Goal: Information Seeking & Learning: Learn about a topic

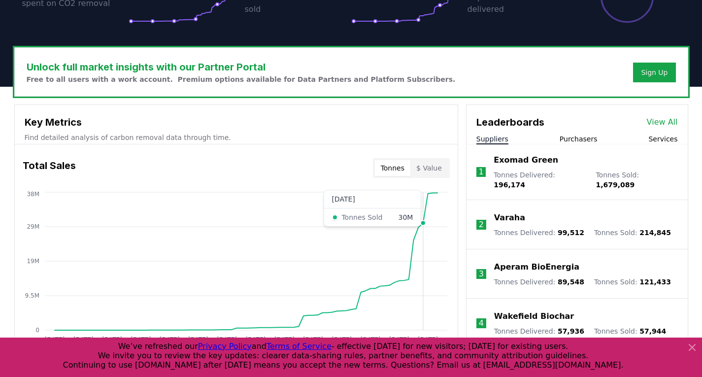
scroll to position [257, 0]
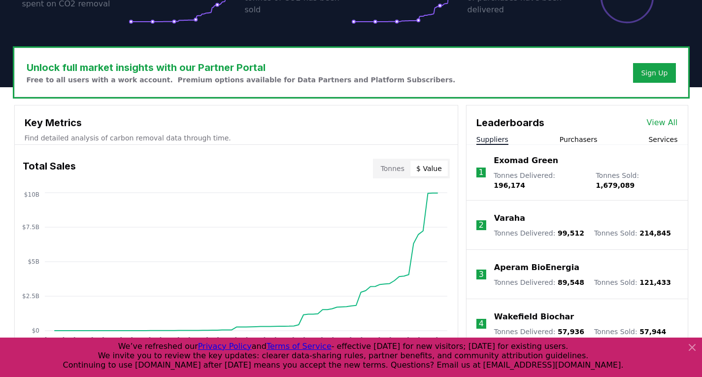
click at [432, 167] on button "$ Value" at bounding box center [429, 169] width 37 height 16
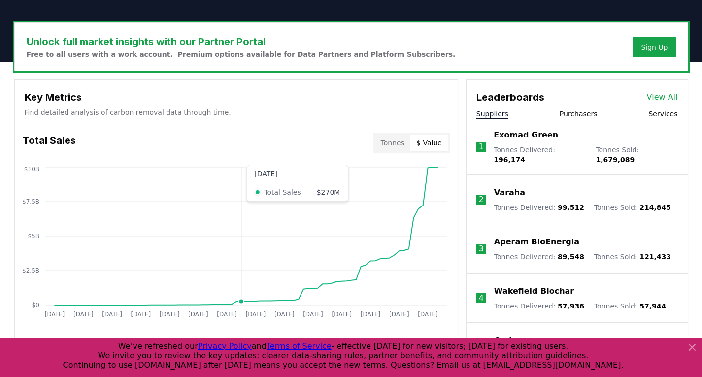
scroll to position [281, 0]
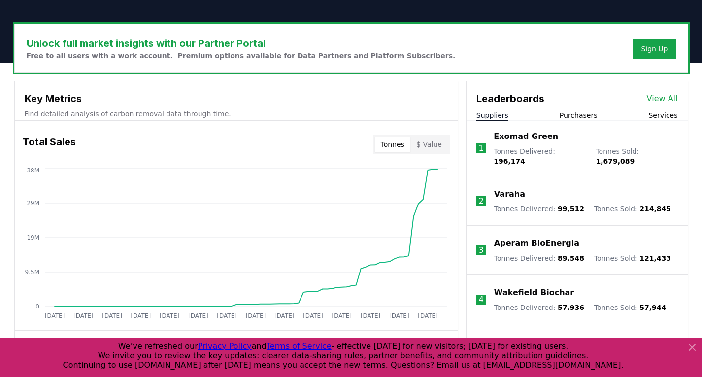
click at [398, 142] on button "Tonnes" at bounding box center [392, 145] width 35 height 16
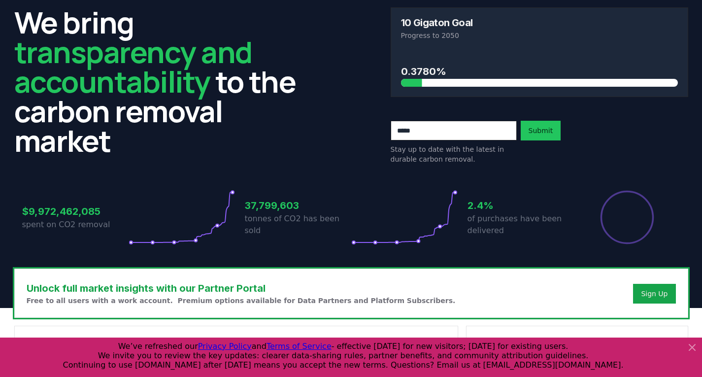
scroll to position [0, 0]
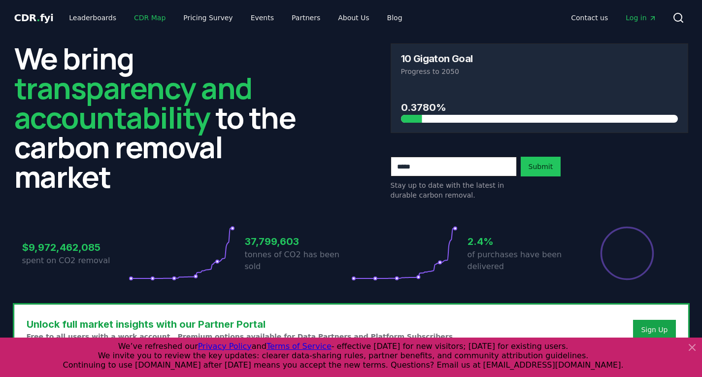
click at [144, 15] on link "CDR Map" at bounding box center [149, 18] width 47 height 18
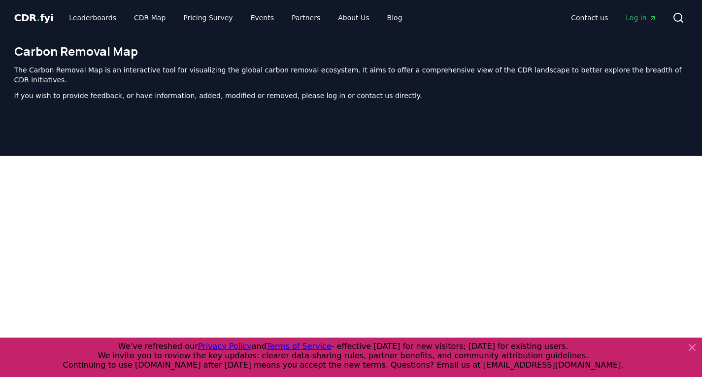
scroll to position [304, 0]
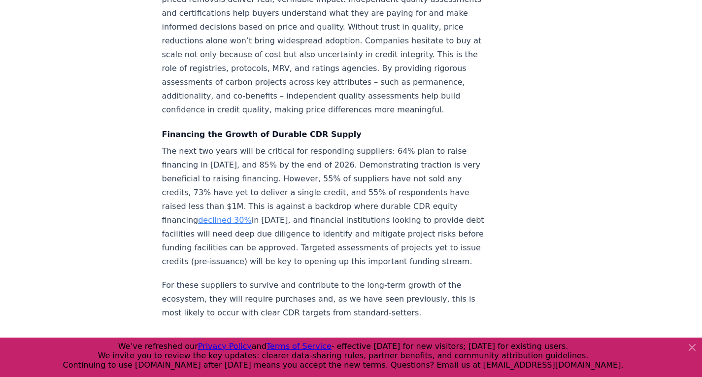
scroll to position [4250, 0]
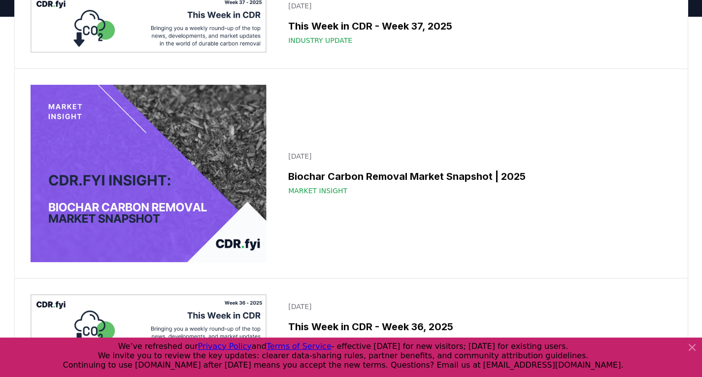
scroll to position [99, 0]
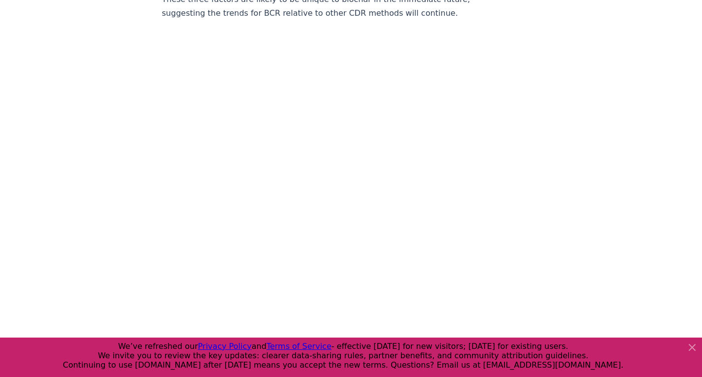
scroll to position [1605, 0]
